Goal: Book appointment/travel/reservation

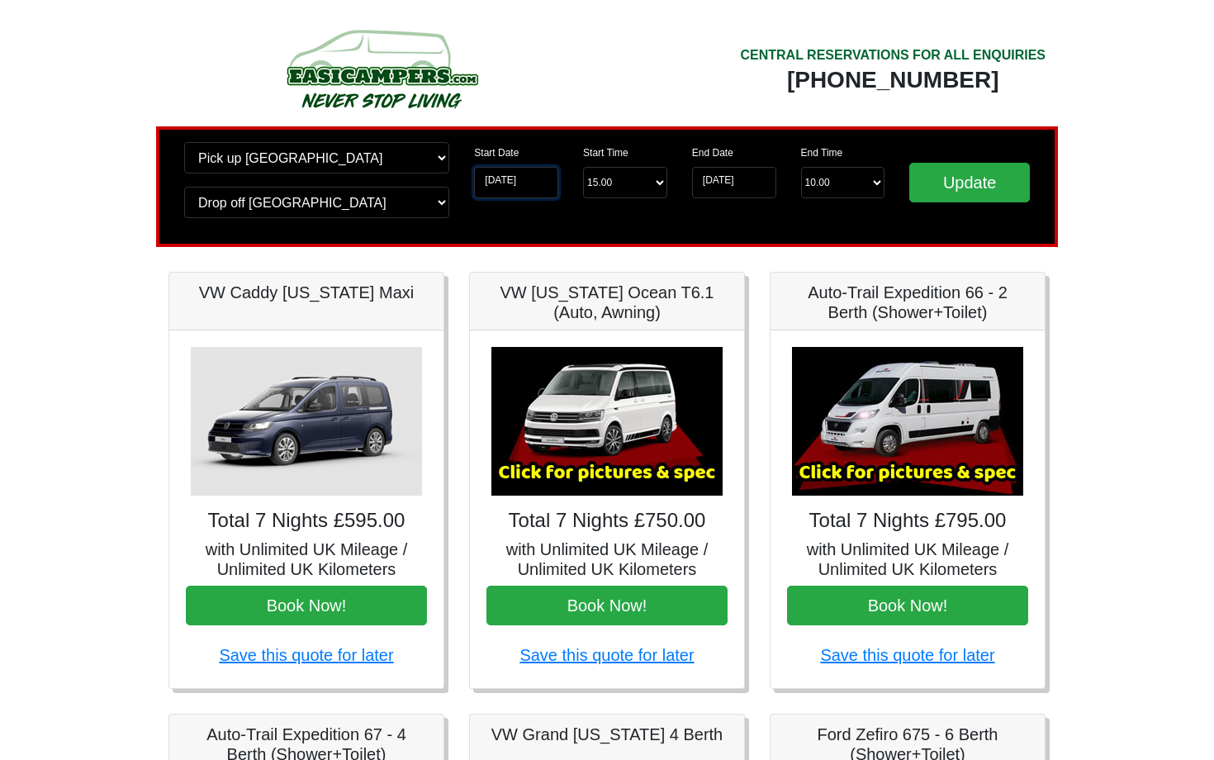
click at [519, 188] on input "[DATE]" at bounding box center [516, 182] width 84 height 31
click at [528, 182] on input "[DATE]" at bounding box center [516, 182] width 84 height 31
click at [543, 184] on input "[DATE]" at bounding box center [516, 182] width 84 height 31
click at [940, 187] on input "Update" at bounding box center [969, 183] width 121 height 40
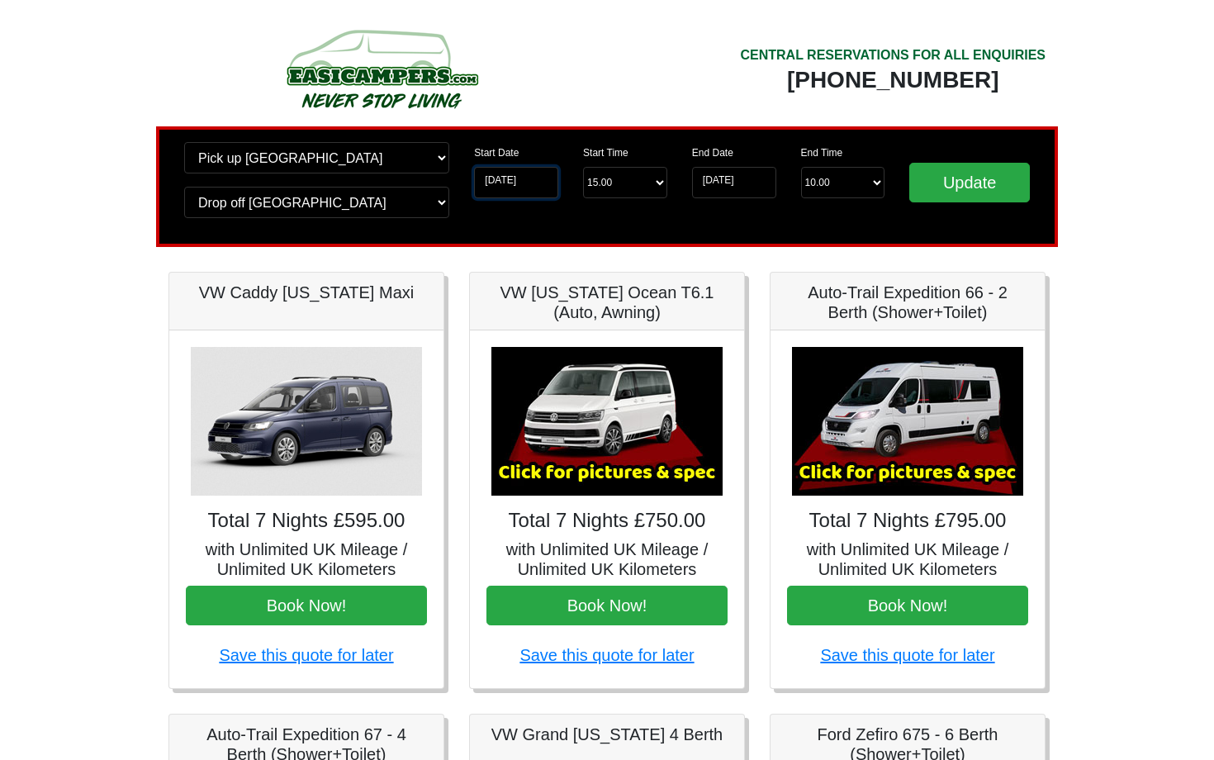
click at [545, 183] on input "[DATE]" at bounding box center [516, 182] width 84 height 31
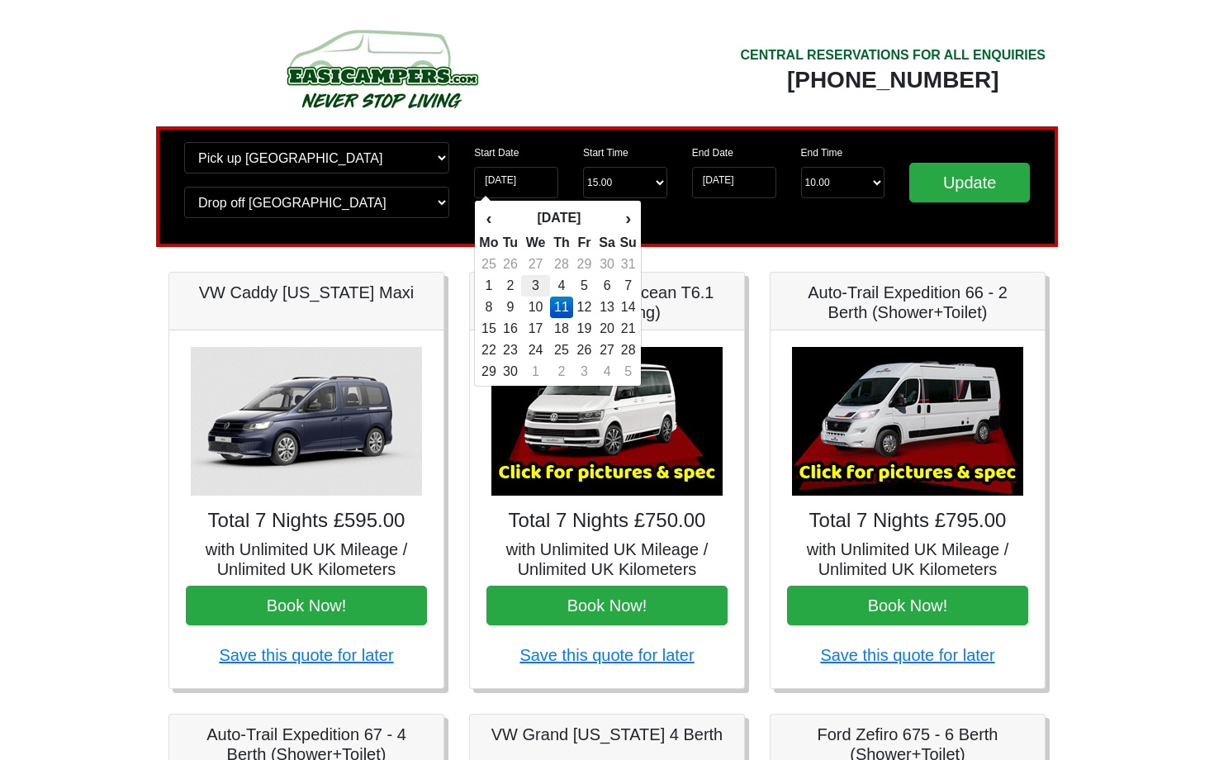
click at [542, 283] on td "3" at bounding box center [535, 285] width 28 height 21
type input "03-09-2025"
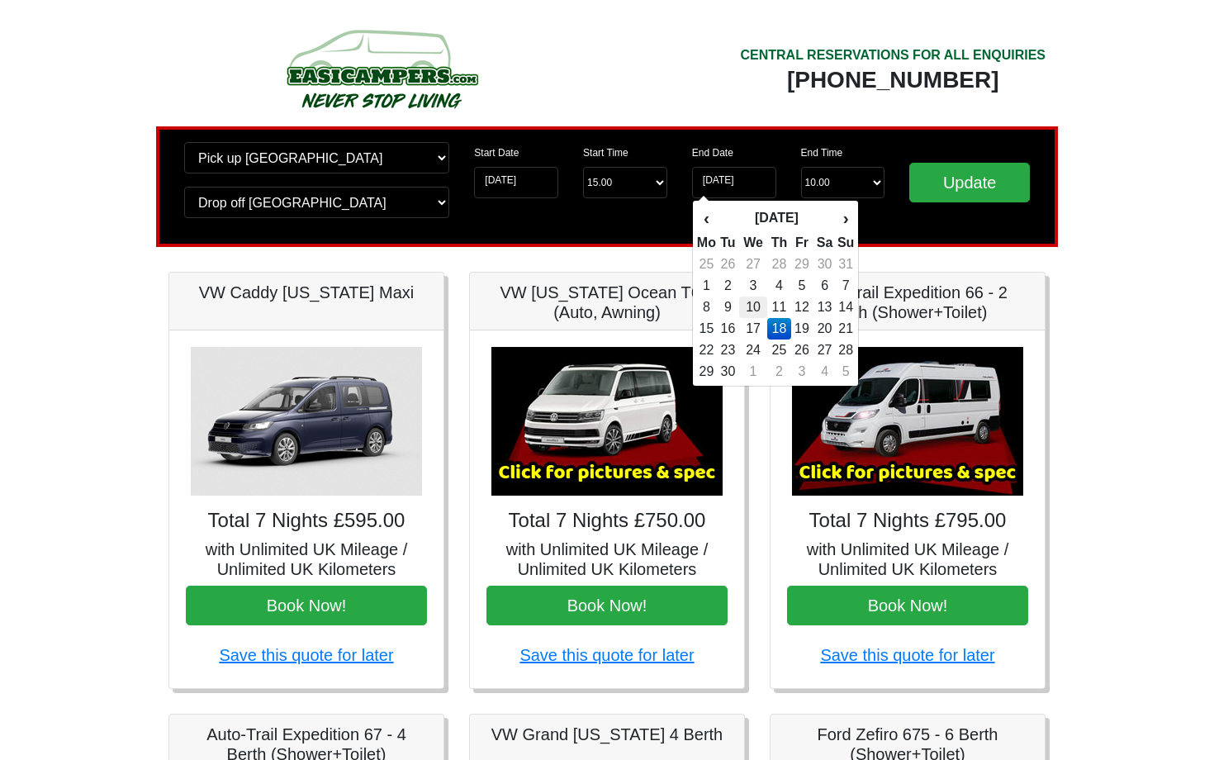
click at [760, 304] on td "10" at bounding box center [753, 306] width 28 height 21
type input "10-09-2025"
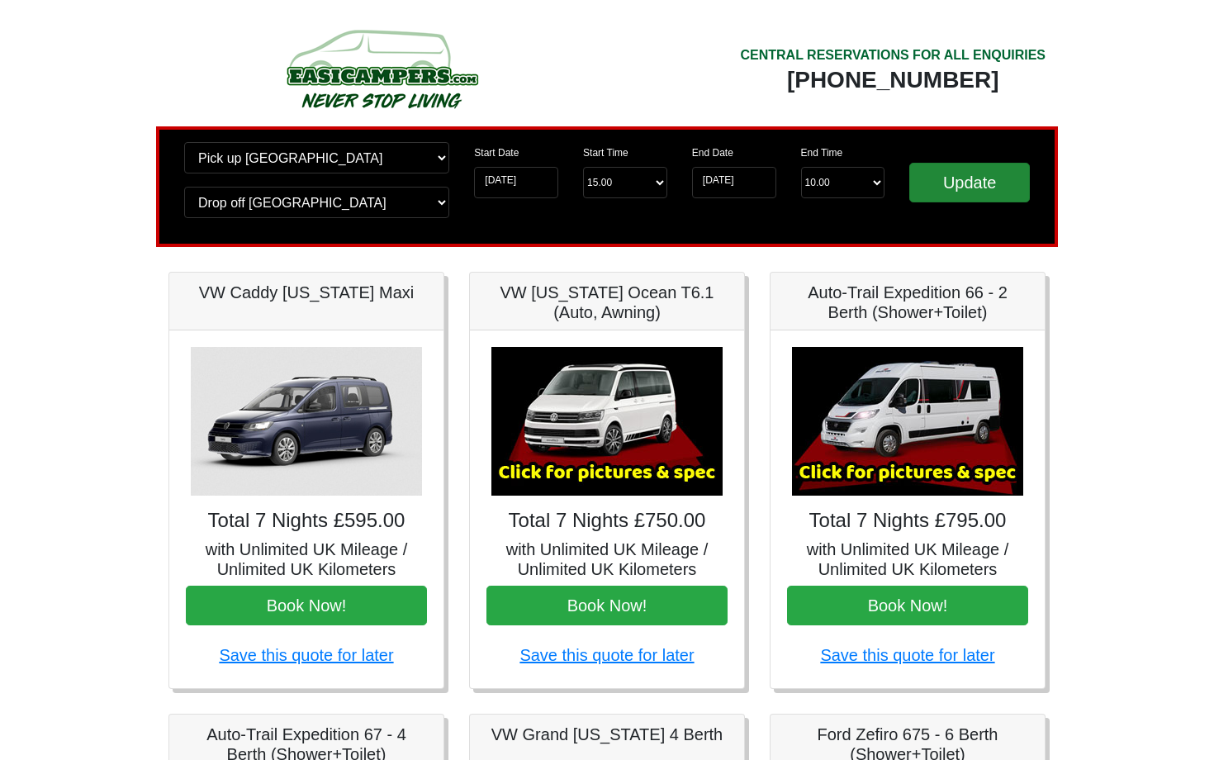
click at [948, 197] on input "Update" at bounding box center [969, 183] width 121 height 40
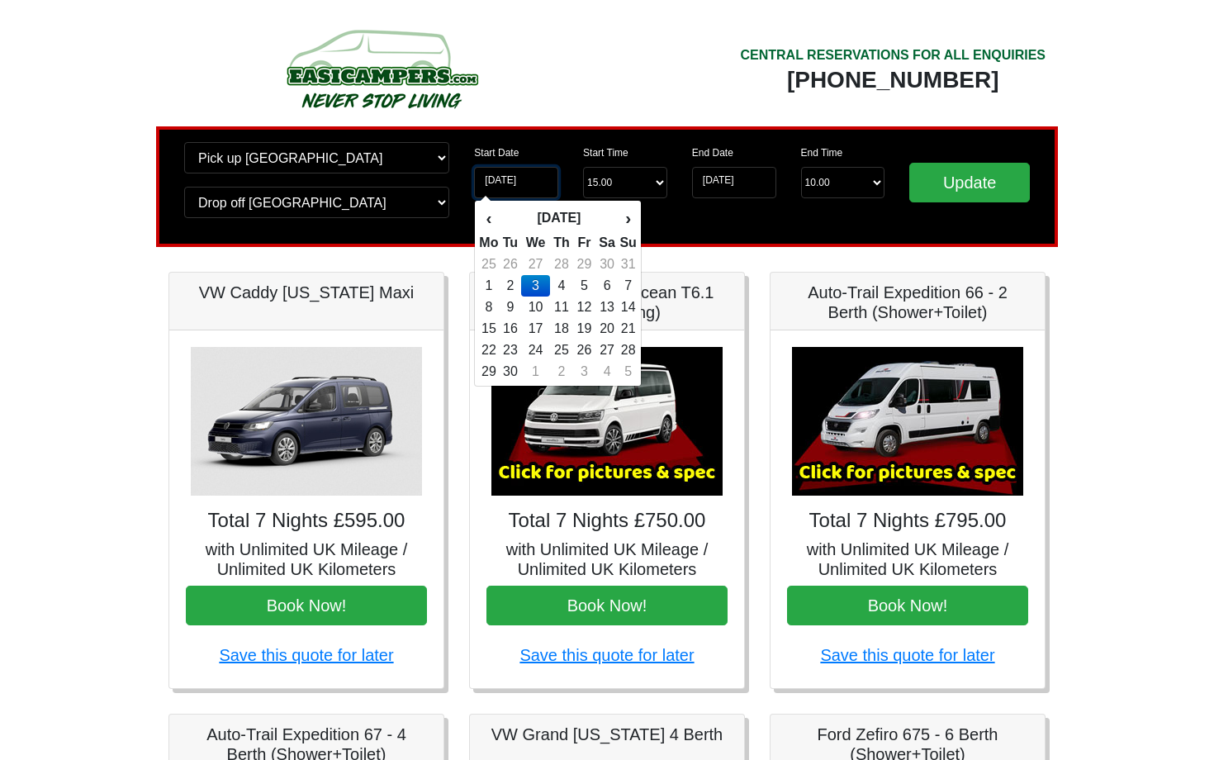
click at [547, 186] on input "03-09-2025" at bounding box center [516, 182] width 84 height 31
click at [495, 282] on td "1" at bounding box center [488, 285] width 21 height 21
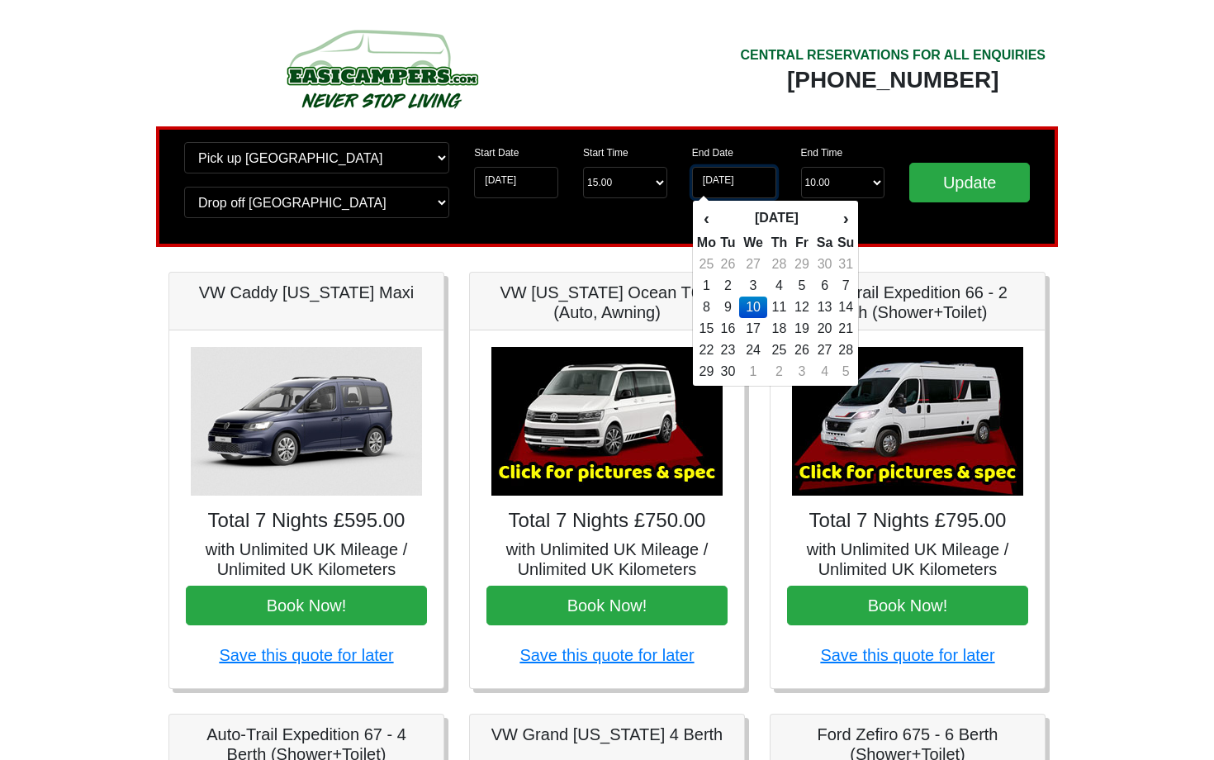
type input "01-09-2025"
click at [707, 303] on td "8" at bounding box center [706, 306] width 21 height 21
type input "08-09-2025"
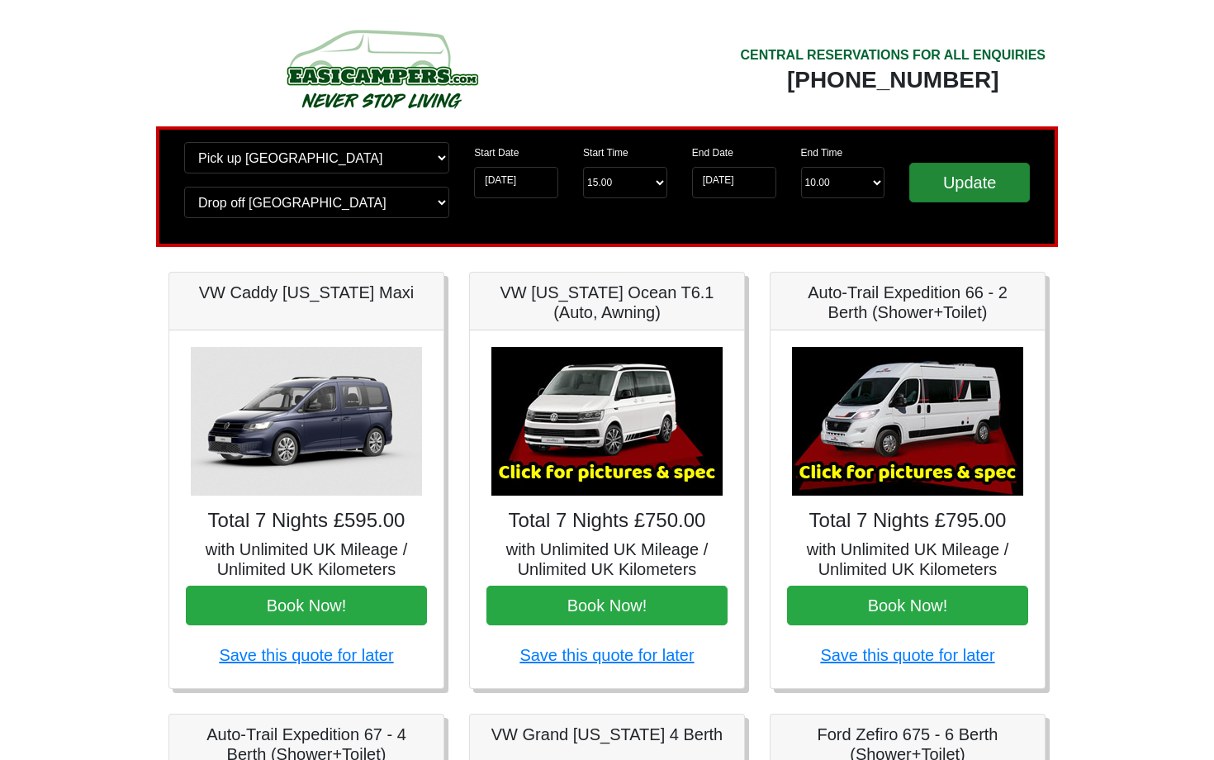
click at [974, 192] on input "Update" at bounding box center [969, 183] width 121 height 40
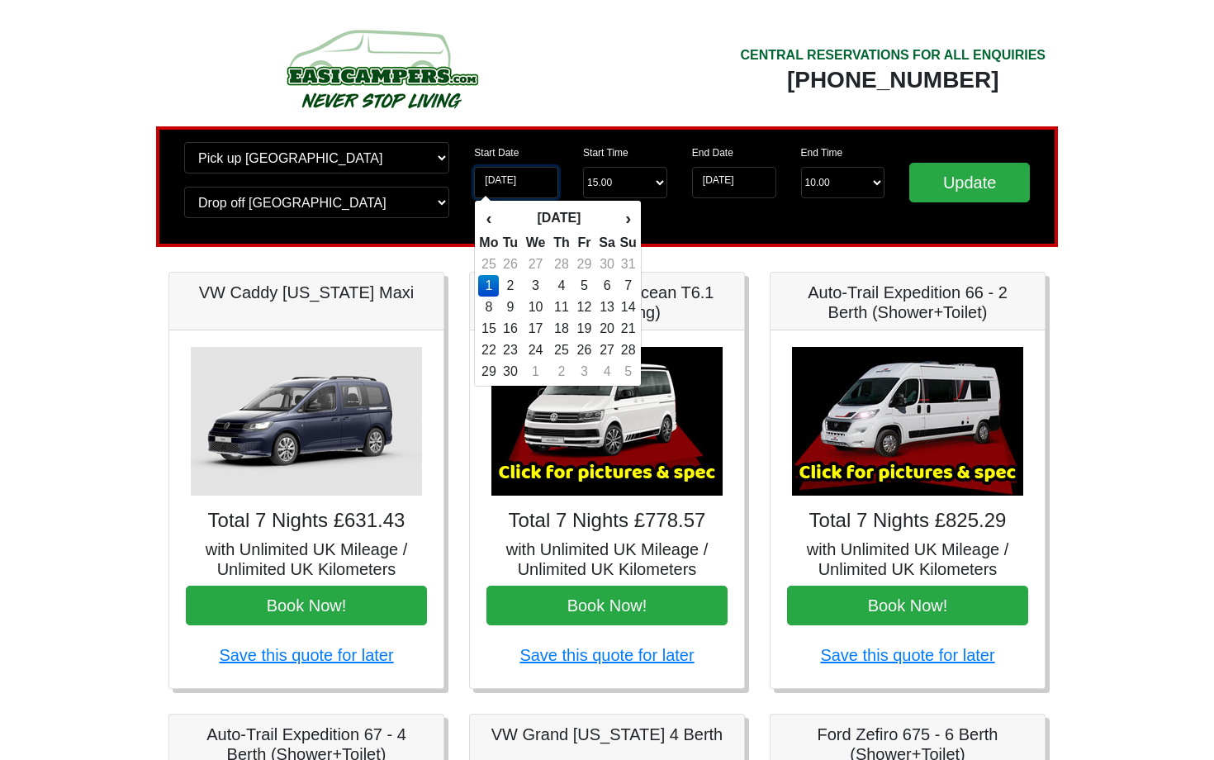
click at [543, 184] on input "01-09-2025" at bounding box center [516, 182] width 84 height 31
click at [495, 215] on th "‹" at bounding box center [488, 218] width 21 height 28
click at [566, 347] on td "28" at bounding box center [562, 349] width 24 height 21
type input "28-08-2025"
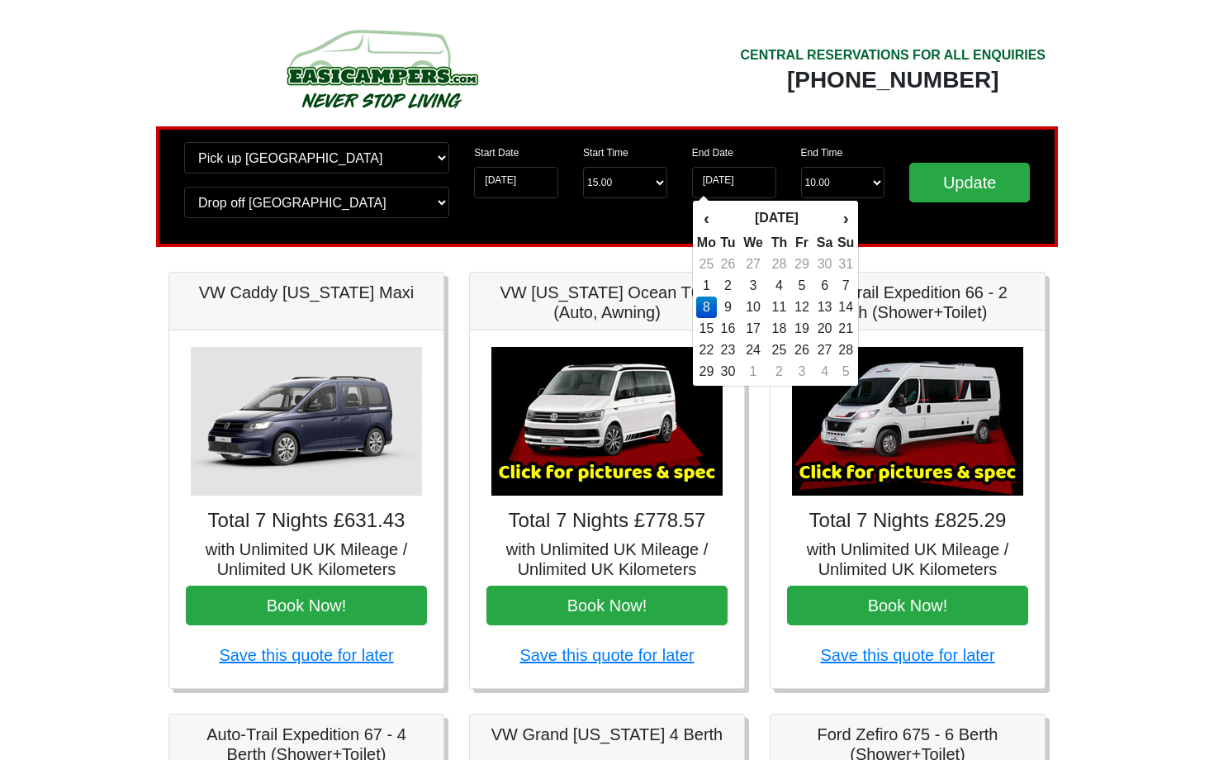
click at [711, 308] on td "8" at bounding box center [706, 306] width 21 height 21
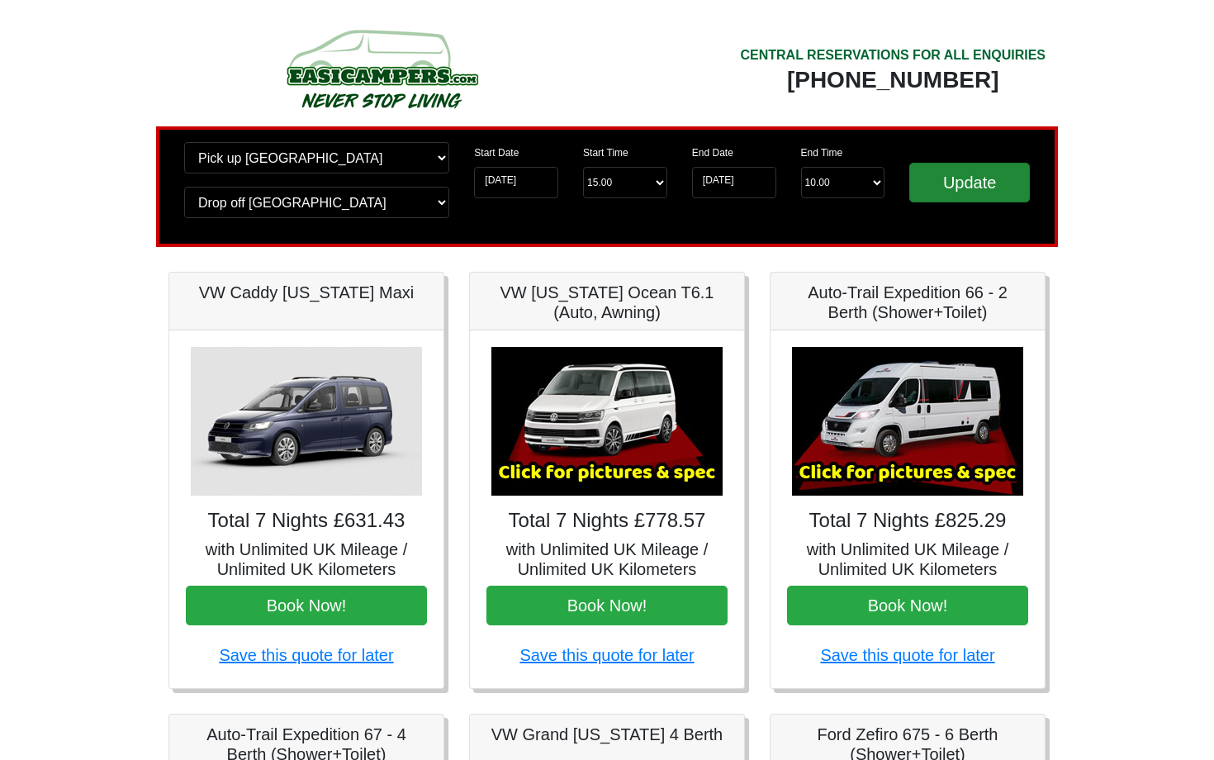
click at [945, 198] on input "Update" at bounding box center [969, 183] width 121 height 40
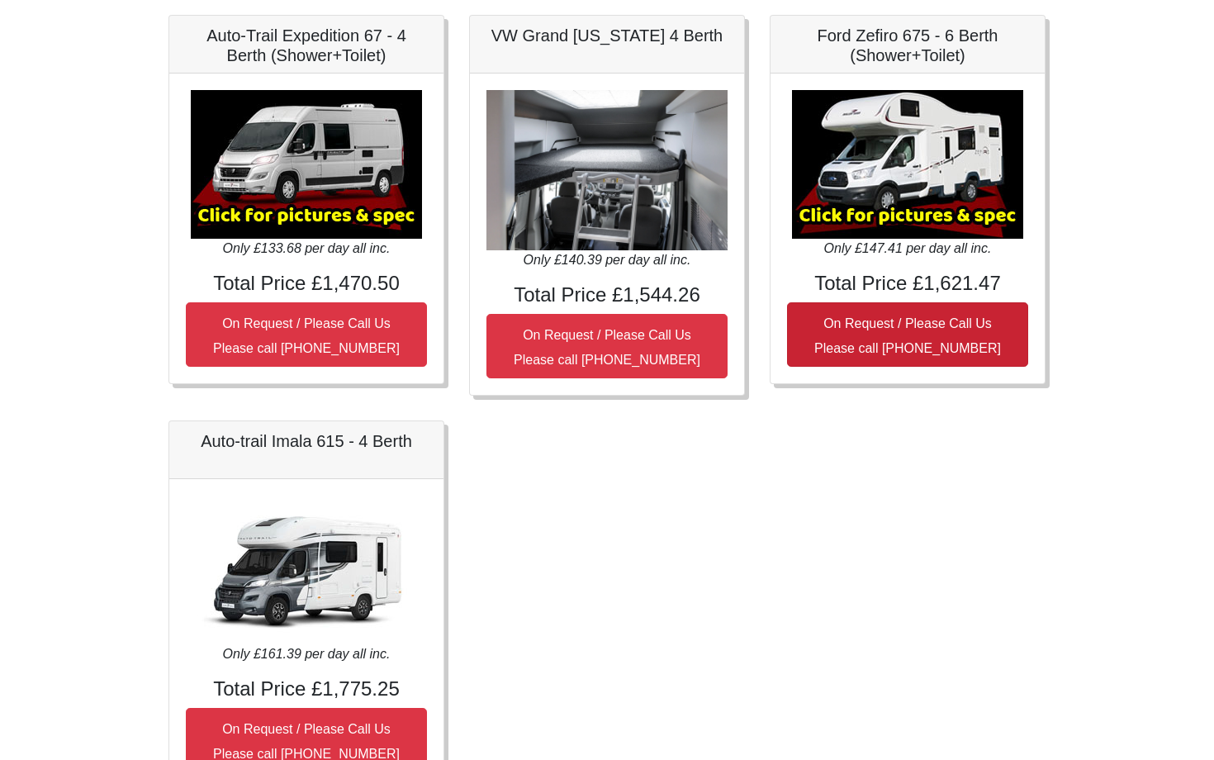
scroll to position [700, 0]
